Goal: Transaction & Acquisition: Purchase product/service

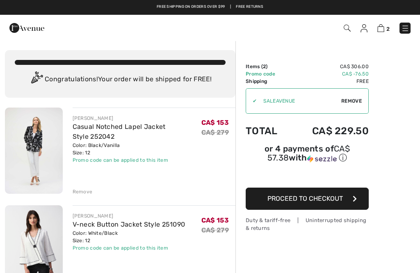
click at [161, 227] on link "V-neck Button Jacket Style 251090" at bounding box center [129, 224] width 113 height 8
click at [162, 221] on link "V-neck Button Jacket Style 251090" at bounding box center [129, 224] width 113 height 8
click at [163, 222] on link "V-neck Button Jacket Style 251090" at bounding box center [129, 224] width 113 height 8
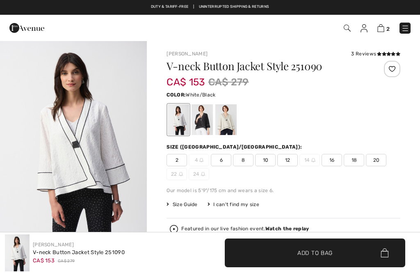
checkbox input "true"
click at [366, 55] on div "3 Reviews" at bounding box center [375, 53] width 49 height 7
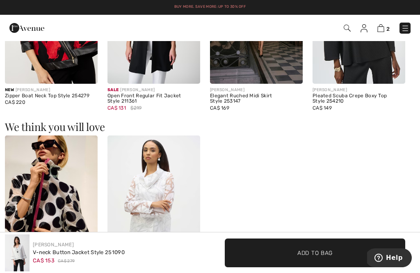
scroll to position [848, 0]
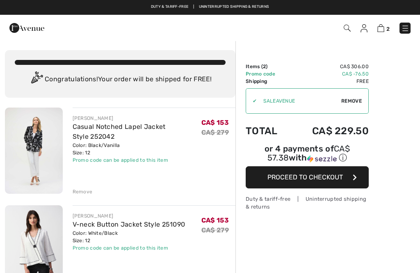
click at [32, 143] on img at bounding box center [34, 150] width 58 height 86
